Goal: Navigation & Orientation: Find specific page/section

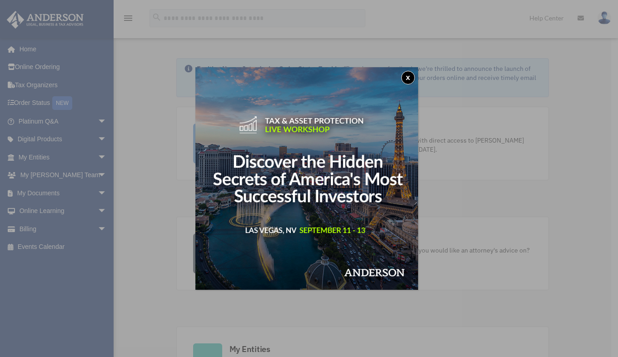
click at [408, 74] on button "x" at bounding box center [408, 78] width 14 height 14
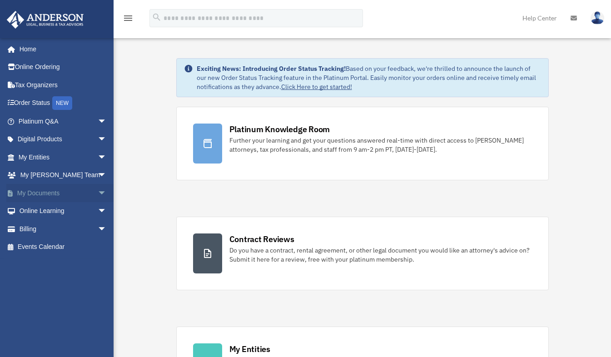
click at [74, 195] on link "My Documents arrow_drop_down" at bounding box center [63, 193] width 114 height 18
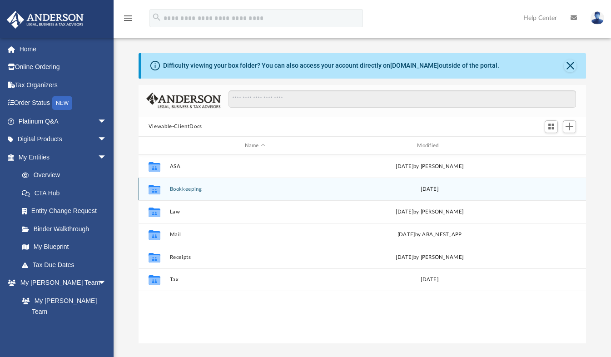
scroll to position [199, 440]
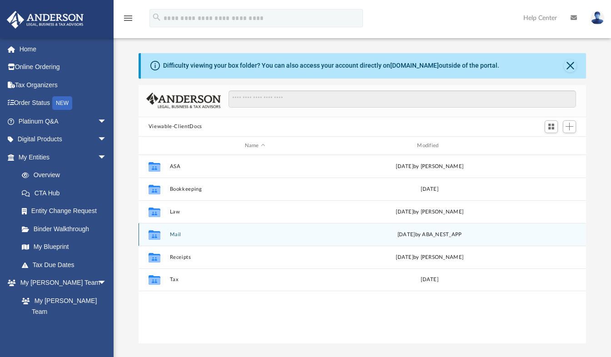
click at [176, 236] on button "Mail" at bounding box center [254, 235] width 171 height 6
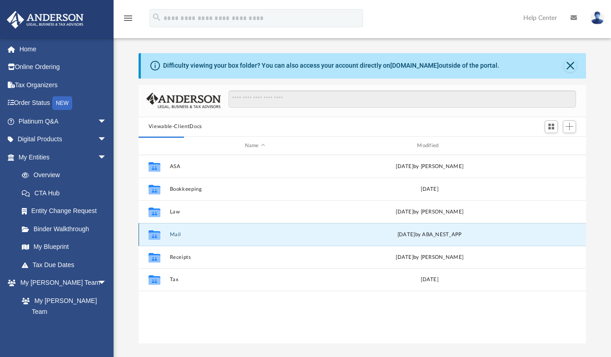
click at [176, 236] on button "Mail" at bounding box center [254, 235] width 171 height 6
click at [178, 234] on button "Mail" at bounding box center [254, 235] width 171 height 6
click at [173, 231] on div "Collaborated Folder Mail Tue Aug 5 2025 by ABA_NEST_APP" at bounding box center [362, 234] width 448 height 23
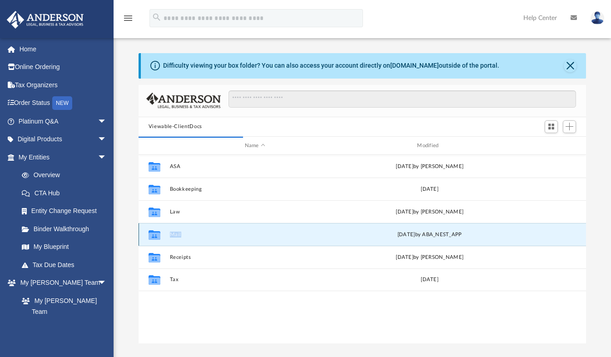
drag, startPoint x: 173, startPoint y: 231, endPoint x: 184, endPoint y: 240, distance: 13.8
click at [184, 240] on div "Collaborated Folder Mail Tue Aug 5 2025 by ABA_NEST_APP" at bounding box center [362, 234] width 448 height 23
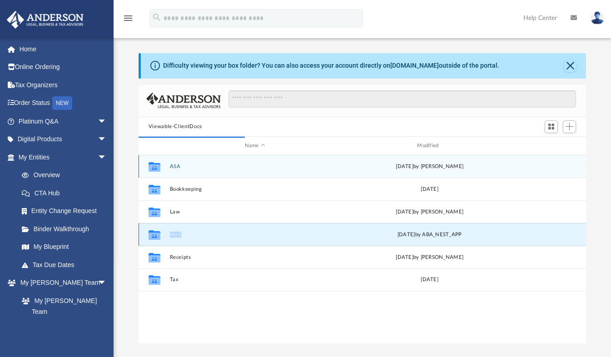
scroll to position [7, 7]
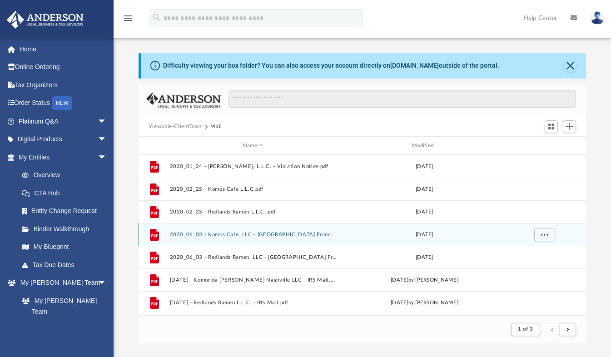
click at [156, 234] on icon "grid" at bounding box center [154, 235] width 6 height 3
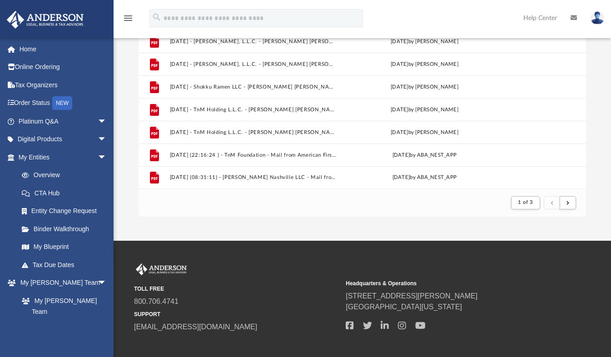
scroll to position [126, 0]
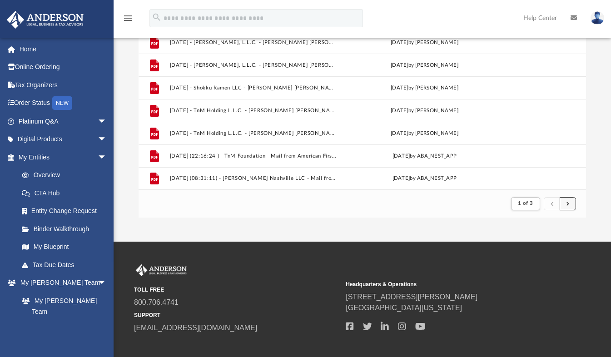
click at [572, 202] on button "submit" at bounding box center [567, 203] width 16 height 13
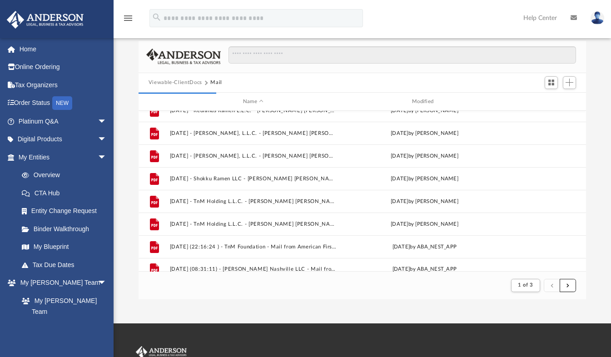
scroll to position [974, 0]
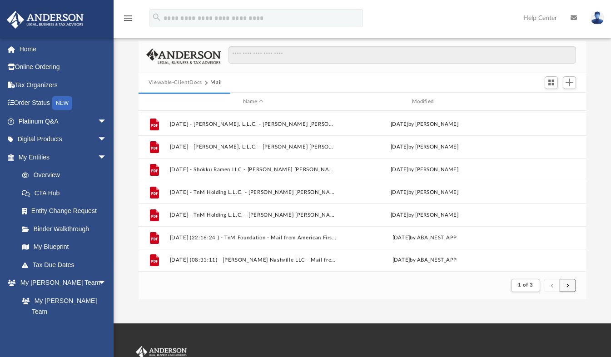
click at [568, 288] on button "submit" at bounding box center [567, 285] width 16 height 13
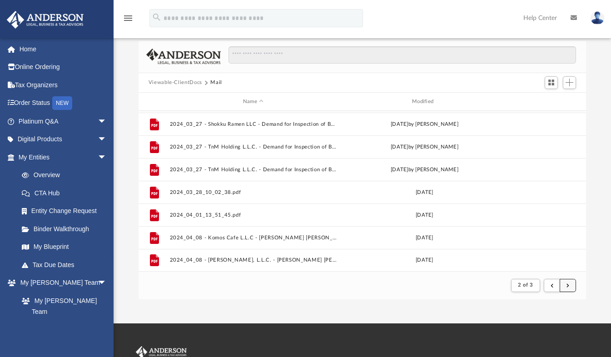
click at [571, 287] on button "submit" at bounding box center [567, 285] width 16 height 13
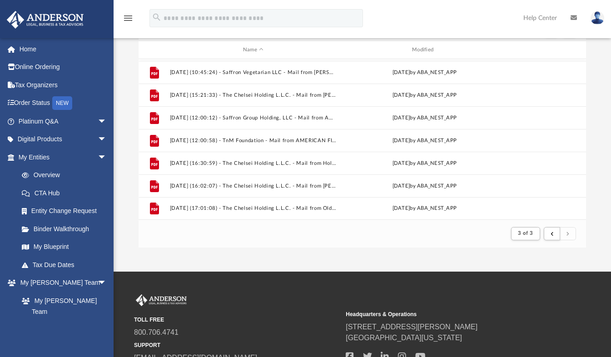
scroll to position [96, 0]
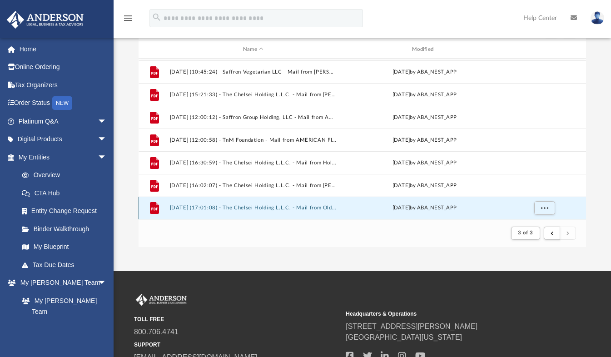
click at [202, 206] on button "2025.08.05 (17:01:08) - The Chelsei Holding L.L.C. - Mail from Old Republic Tit…" at bounding box center [252, 208] width 167 height 6
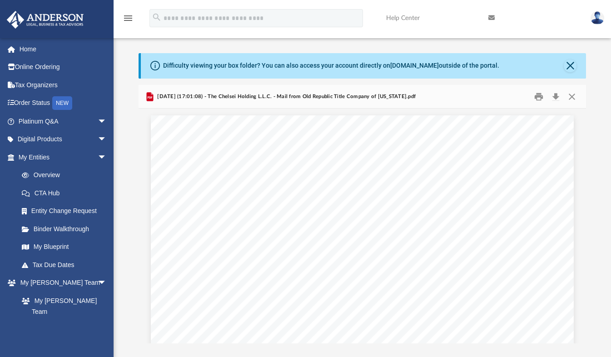
scroll to position [1116, 0]
click at [40, 156] on link "My Entities arrow_drop_down" at bounding box center [63, 157] width 114 height 18
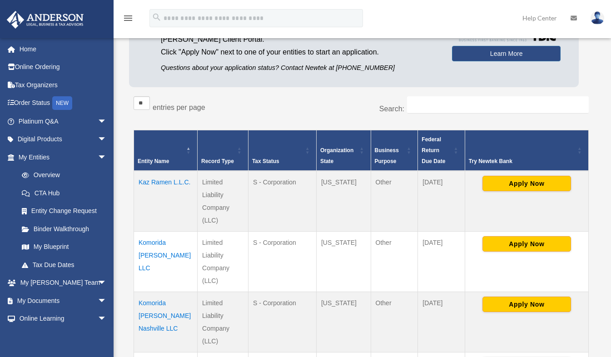
scroll to position [101, 0]
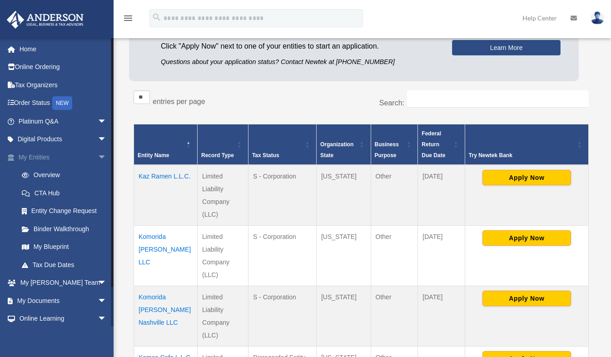
click at [98, 157] on span "arrow_drop_down" at bounding box center [107, 157] width 18 height 19
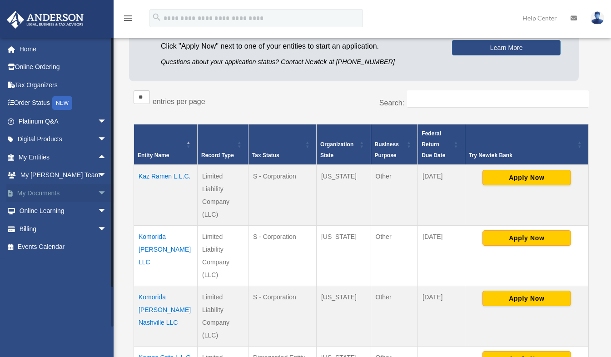
click at [98, 191] on span "arrow_drop_down" at bounding box center [107, 193] width 18 height 19
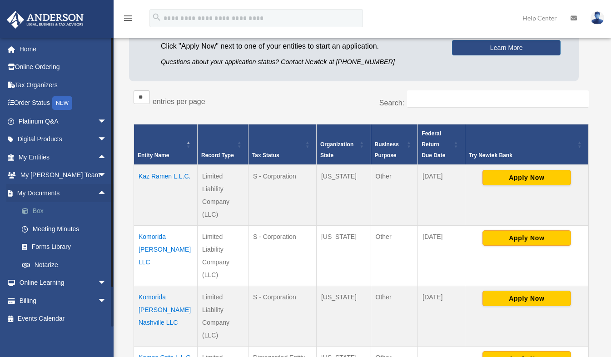
click at [37, 209] on link "Box" at bounding box center [67, 211] width 108 height 18
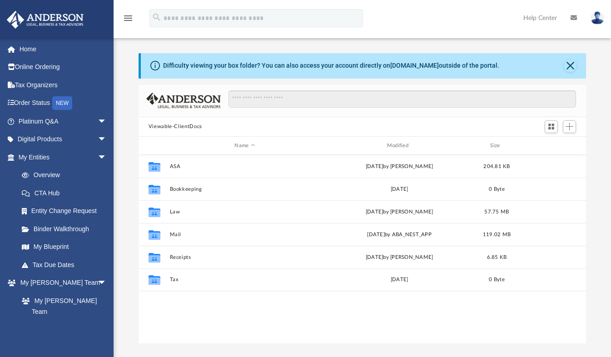
scroll to position [199, 440]
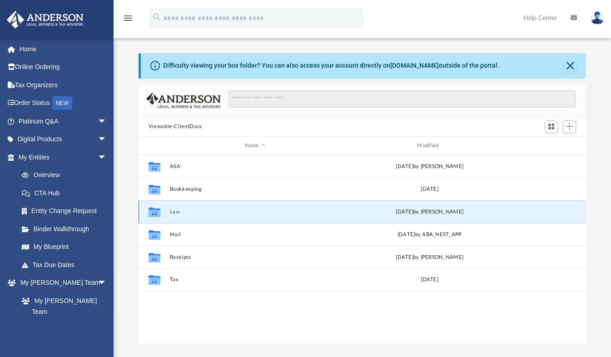
click at [174, 212] on button "Law" at bounding box center [254, 212] width 171 height 6
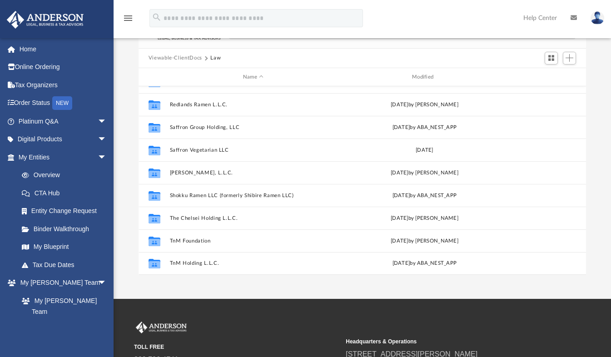
scroll to position [69, 0]
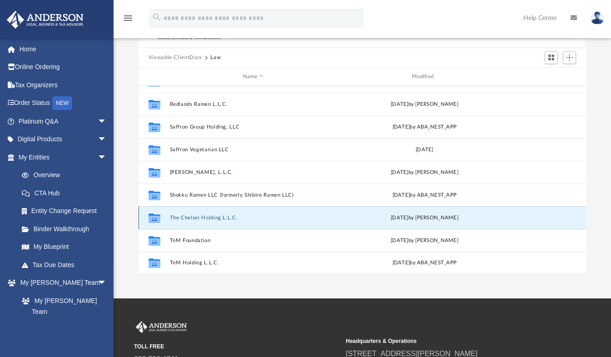
click at [199, 218] on button "The Chelsei Holding L.L.C." at bounding box center [252, 218] width 167 height 6
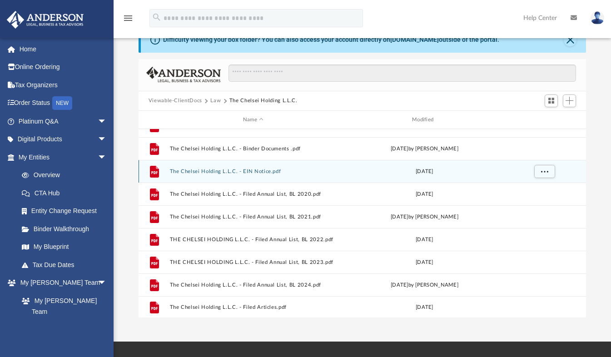
scroll to position [39, 0]
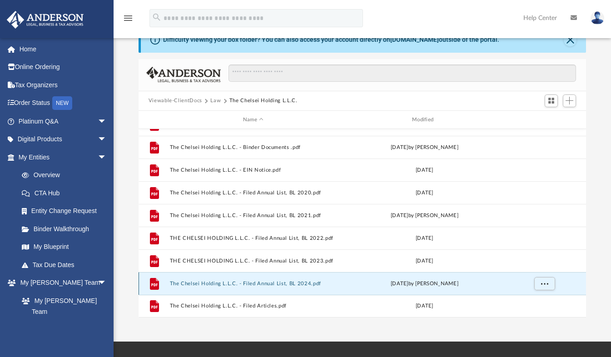
click at [268, 284] on button "The Chelsei Holding L.L.C. - Filed Annual List, BL 2024.pdf" at bounding box center [252, 284] width 167 height 6
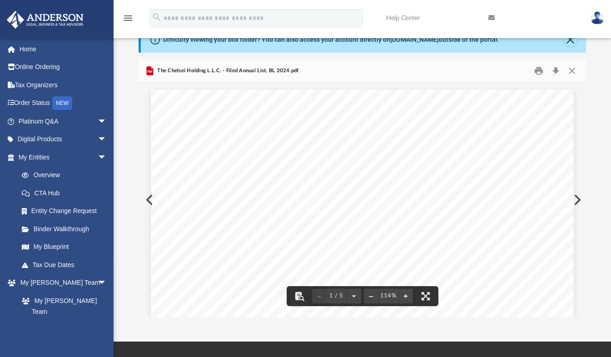
scroll to position [0, 0]
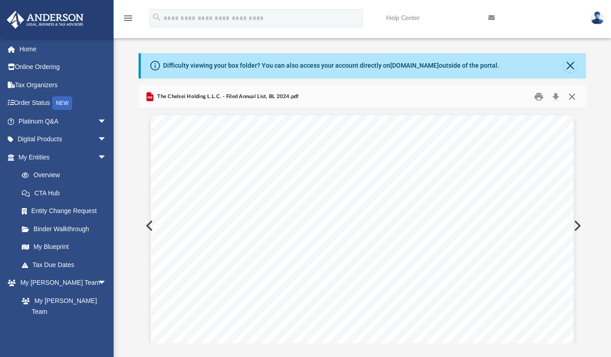
click at [570, 99] on button "Close" at bounding box center [571, 96] width 16 height 14
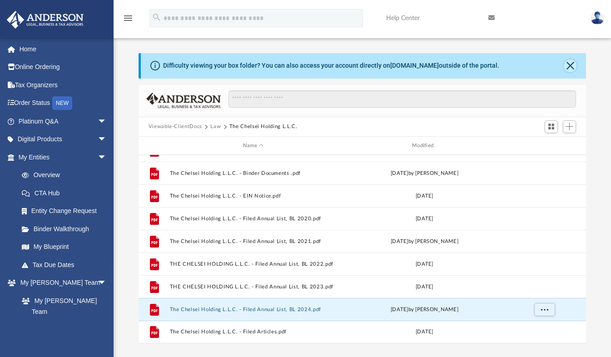
click at [574, 65] on button "Close" at bounding box center [569, 65] width 13 height 13
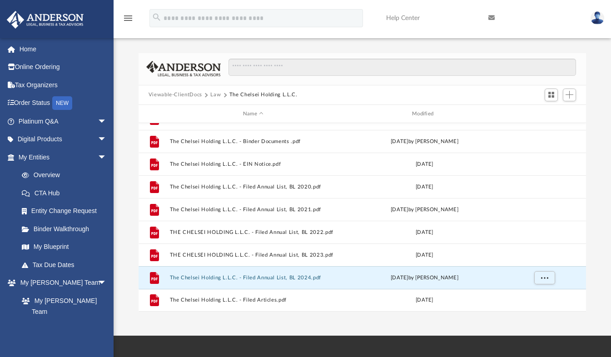
click at [217, 94] on button "Law" at bounding box center [215, 95] width 10 height 8
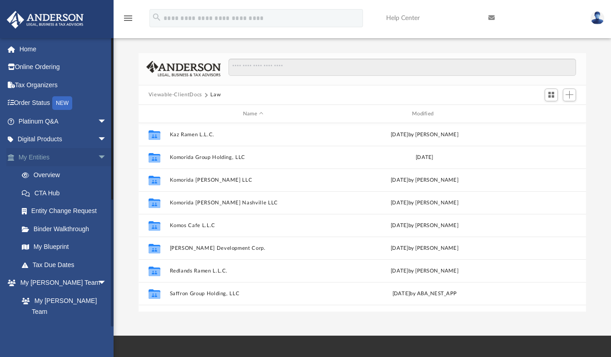
click at [43, 155] on link "My Entities arrow_drop_down" at bounding box center [63, 157] width 114 height 18
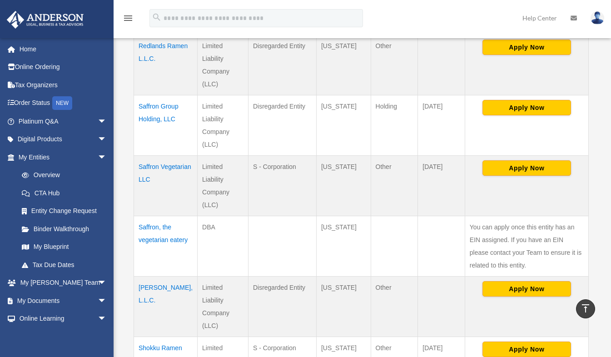
scroll to position [473, 0]
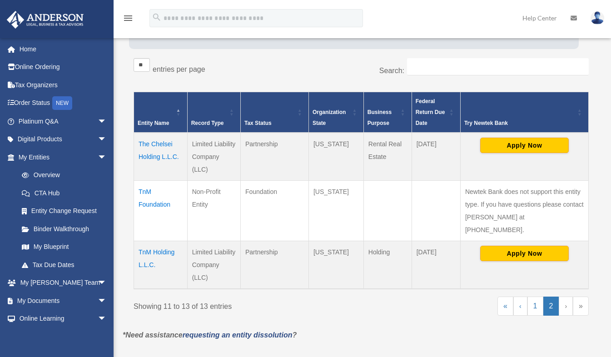
scroll to position [114, 0]
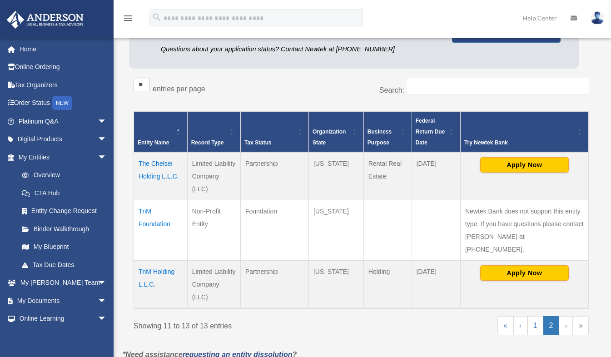
click at [159, 174] on td "The Chelsei Holding L.L.C." at bounding box center [161, 176] width 54 height 48
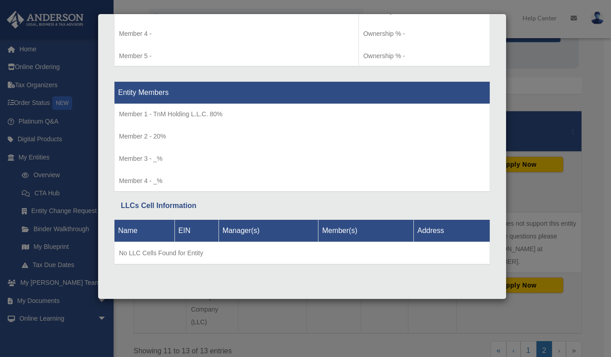
scroll to position [934, 0]
click at [591, 111] on div "Details × Articles Sent Organizational Date" at bounding box center [305, 178] width 611 height 357
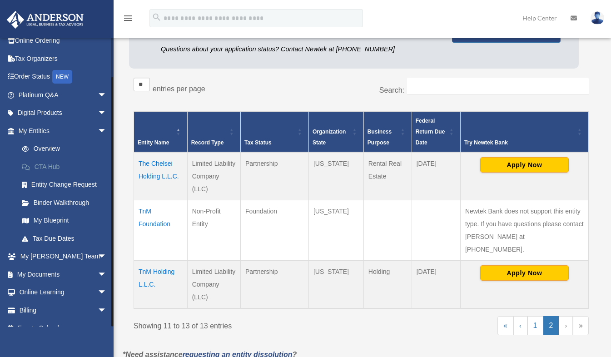
scroll to position [39, 0]
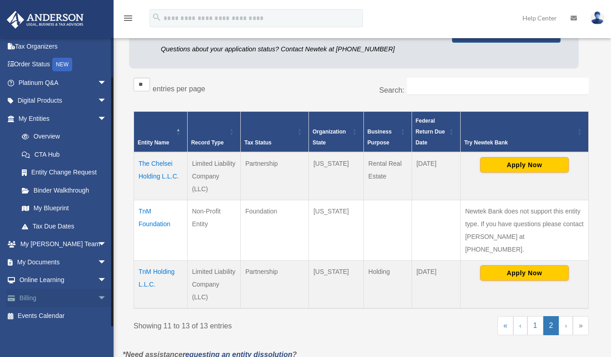
click at [36, 297] on link "Billing arrow_drop_down" at bounding box center [63, 298] width 114 height 18
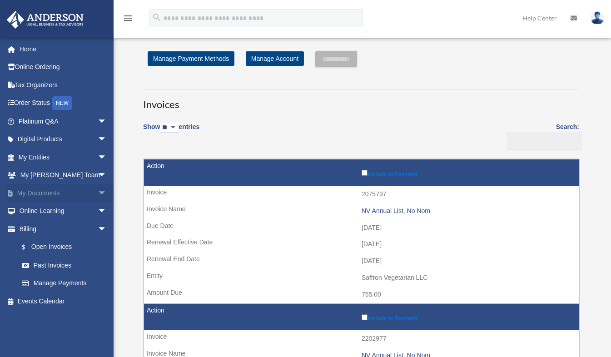
click at [46, 196] on link "My Documents arrow_drop_down" at bounding box center [63, 193] width 114 height 18
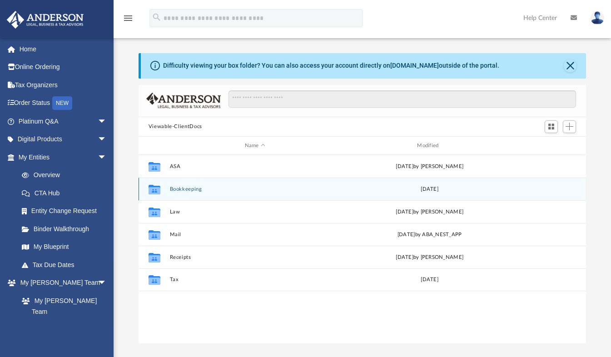
scroll to position [199, 440]
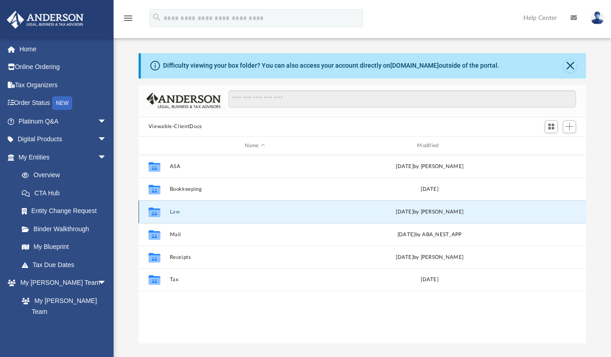
click at [173, 211] on button "Law" at bounding box center [254, 212] width 171 height 6
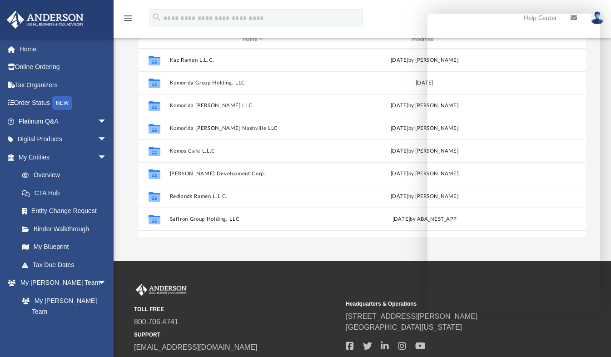
scroll to position [0, 0]
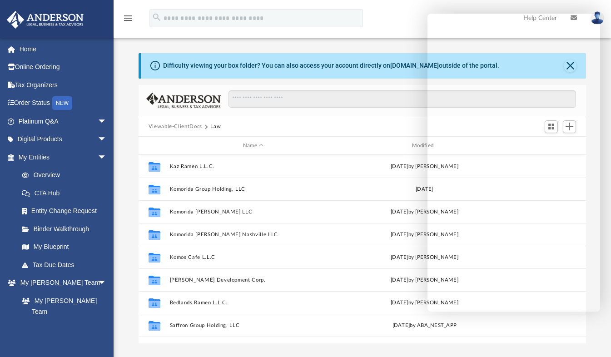
click at [184, 127] on button "Viewable-ClientDocs" at bounding box center [175, 127] width 54 height 8
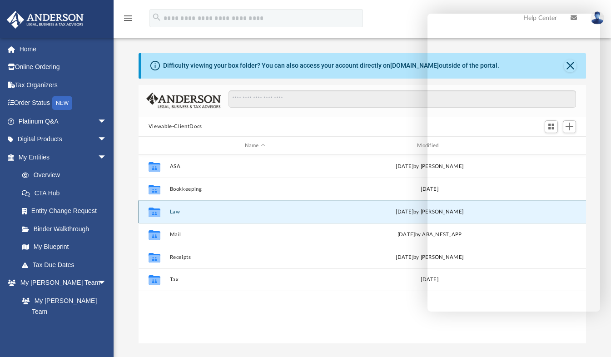
click at [172, 212] on button "Law" at bounding box center [254, 212] width 171 height 6
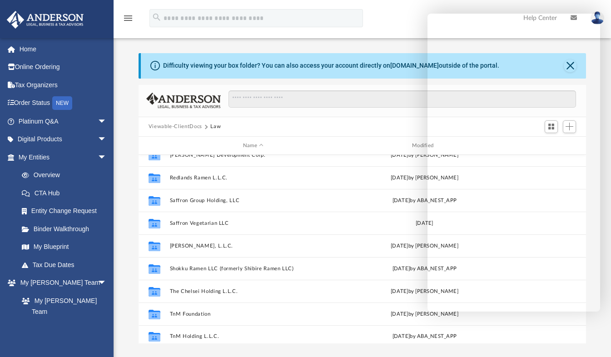
scroll to position [129, 0]
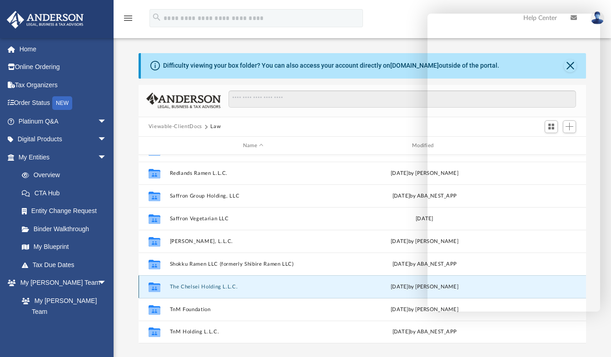
click at [226, 286] on button "The Chelsei Holding L.L.C." at bounding box center [252, 287] width 167 height 6
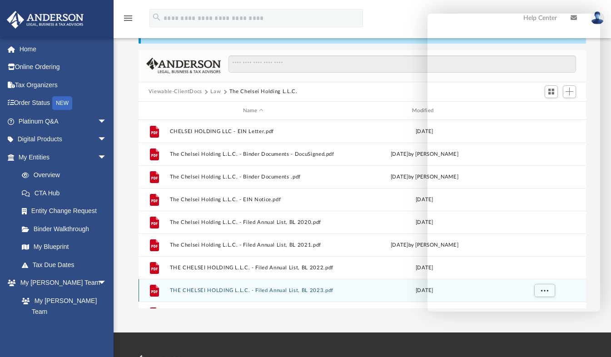
scroll to position [39, 0]
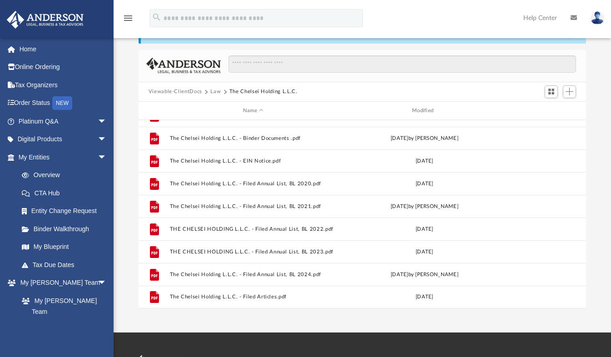
click at [595, 20] on img at bounding box center [597, 17] width 14 height 13
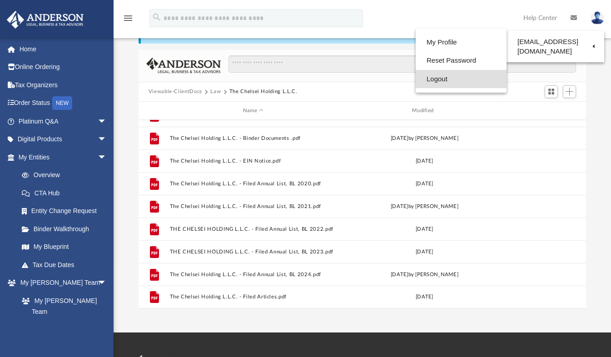
click at [415, 78] on link "Logout" at bounding box center [460, 79] width 91 height 19
